Goal: Book appointment/travel/reservation

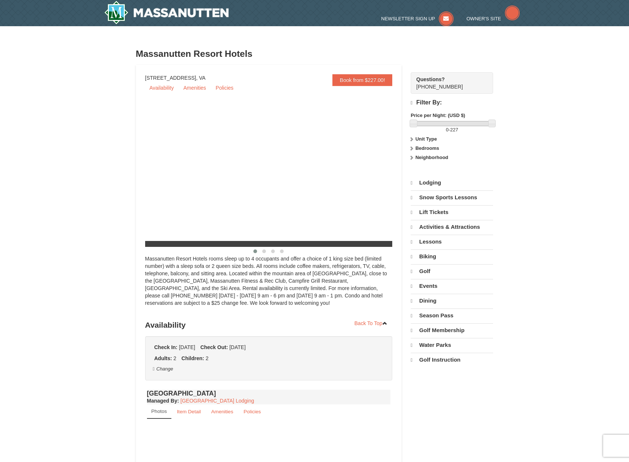
select select "9"
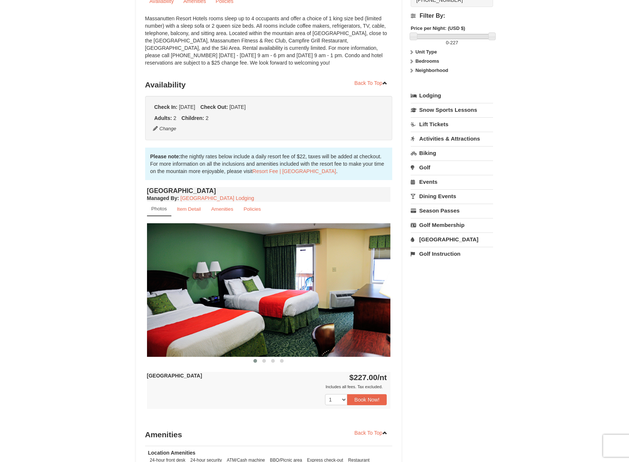
scroll to position [332, 0]
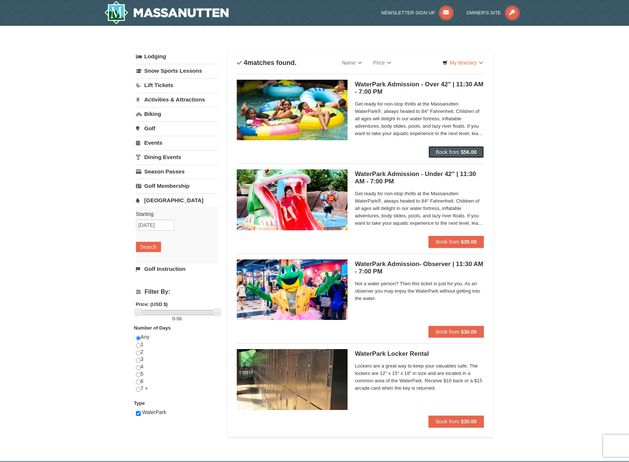
click at [470, 153] on strong "$56.00" at bounding box center [469, 152] width 16 height 6
